Goal: Task Accomplishment & Management: Use online tool/utility

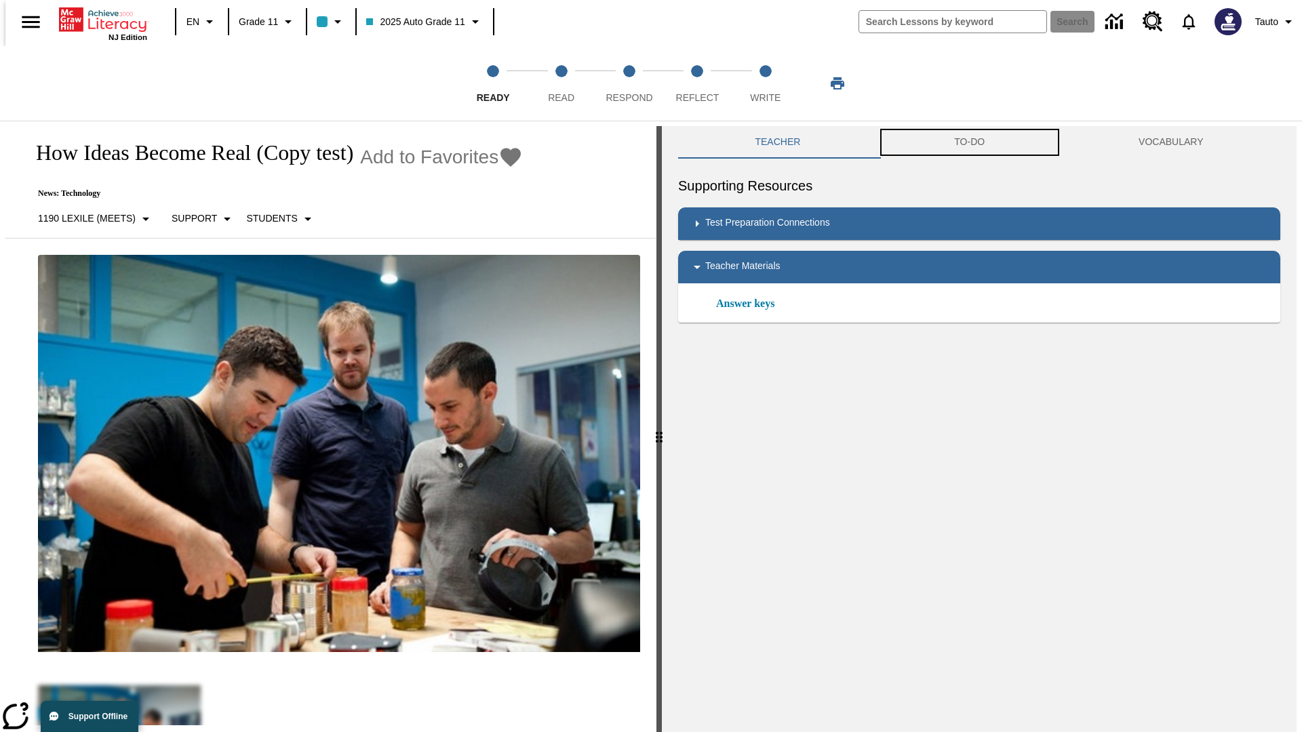
click at [970, 142] on button "TO-DO" at bounding box center [970, 142] width 184 height 33
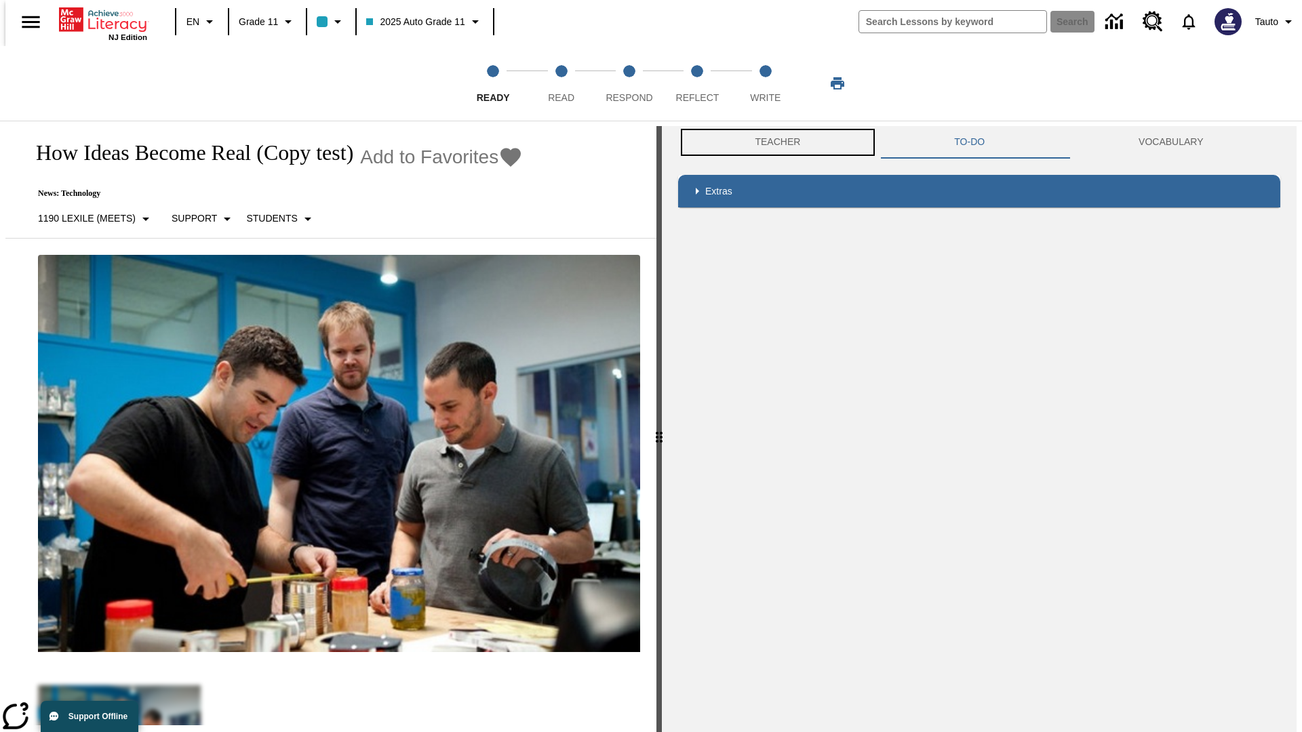
click at [774, 142] on button "Teacher" at bounding box center [777, 142] width 199 height 33
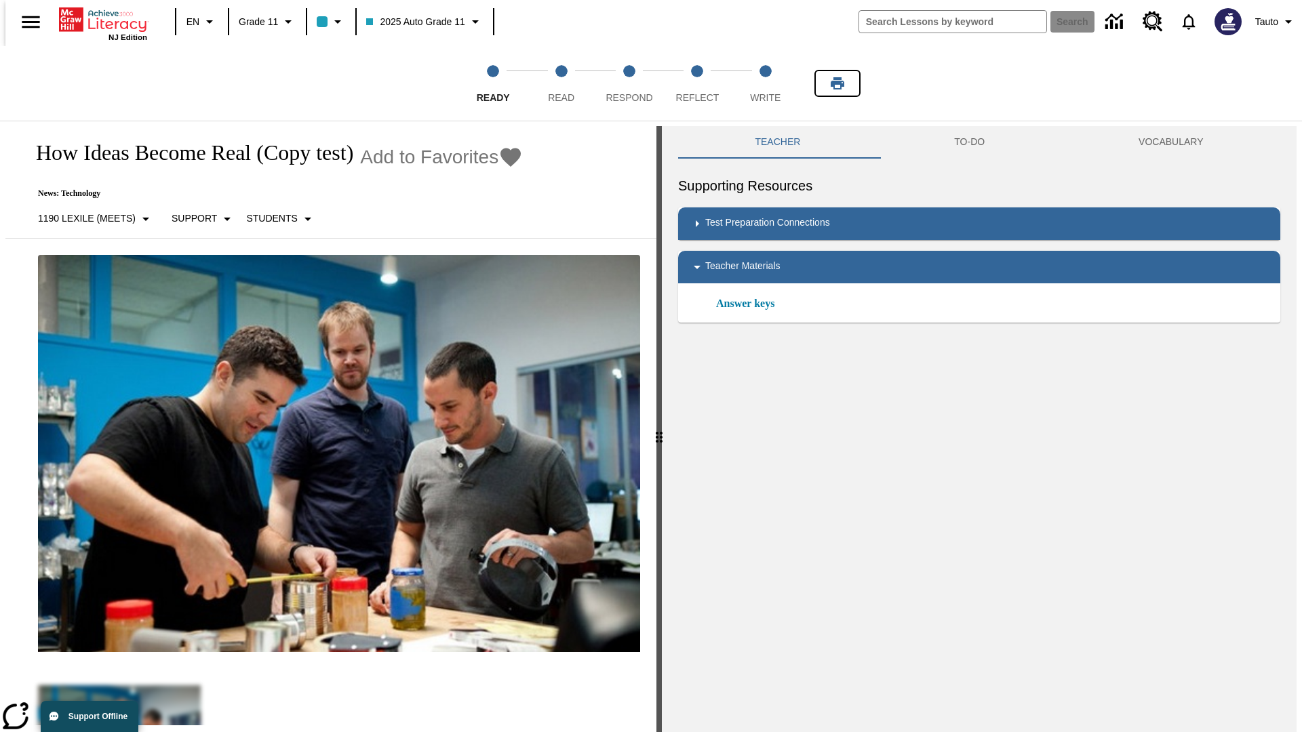
click at [838, 83] on icon "Print" at bounding box center [838, 83] width 14 height 12
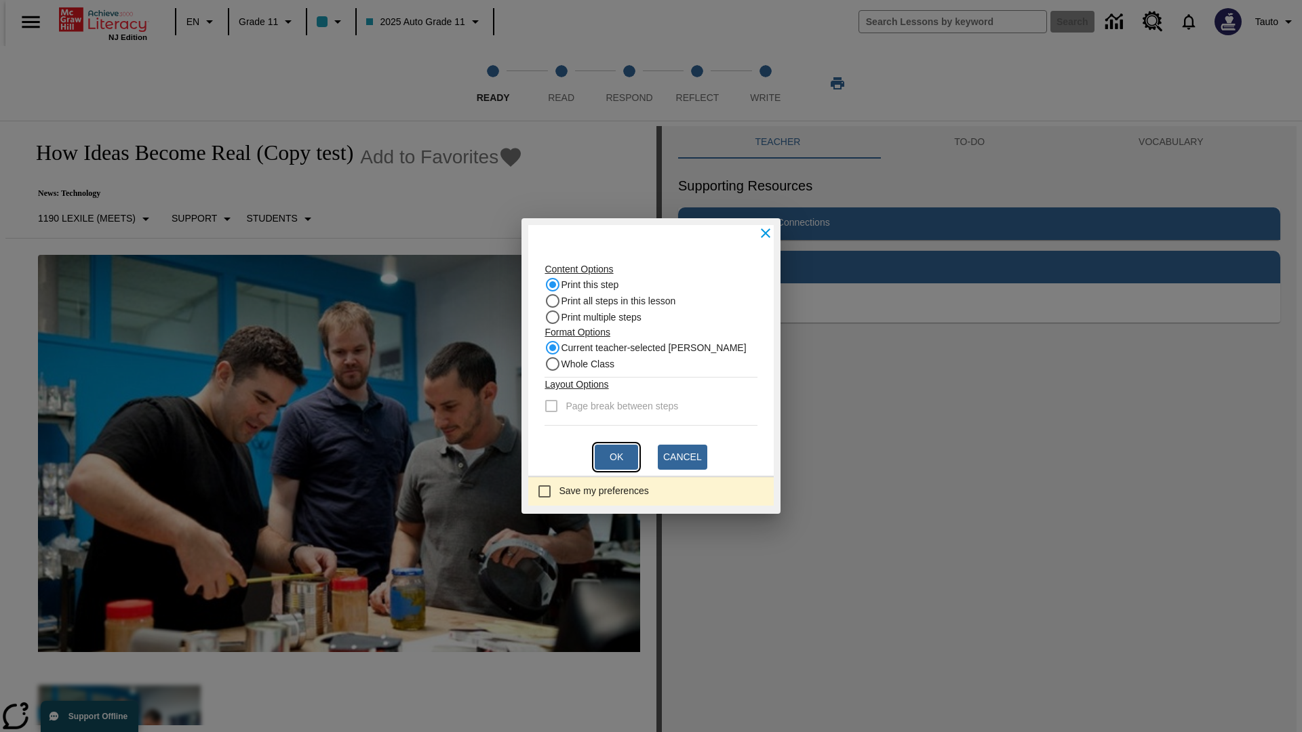
click at [616, 457] on button "Ok" at bounding box center [616, 457] width 43 height 25
